Goal: Navigation & Orientation: Find specific page/section

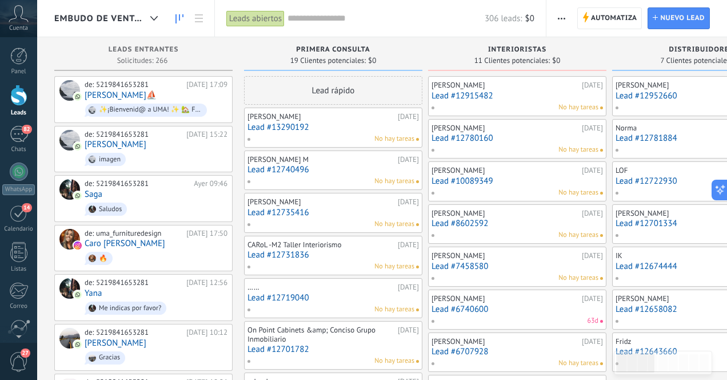
scroll to position [129, 0]
click at [16, 130] on div "82" at bounding box center [19, 134] width 18 height 17
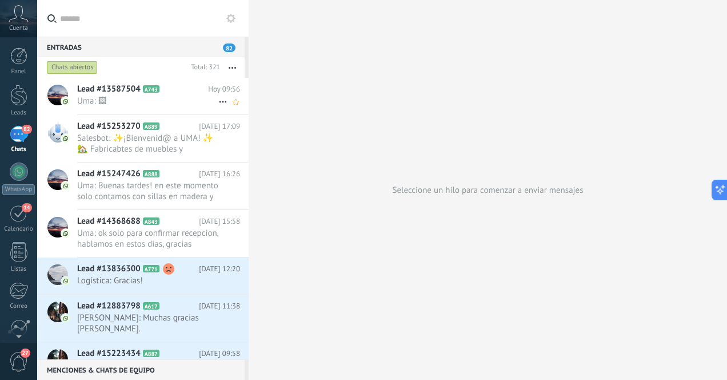
click at [181, 104] on span "Uma: 🖼" at bounding box center [147, 100] width 141 height 11
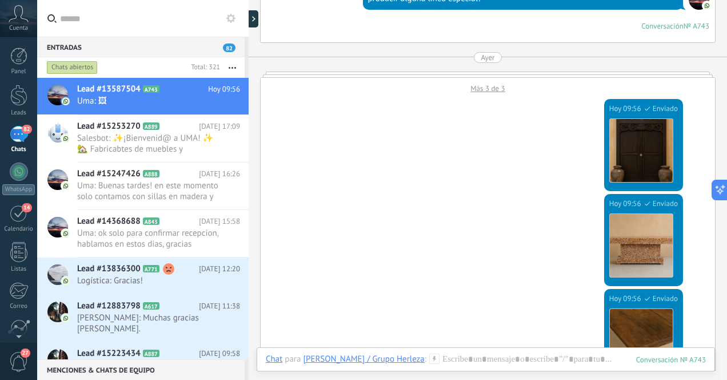
scroll to position [1552, 0]
